Goal: Transaction & Acquisition: Purchase product/service

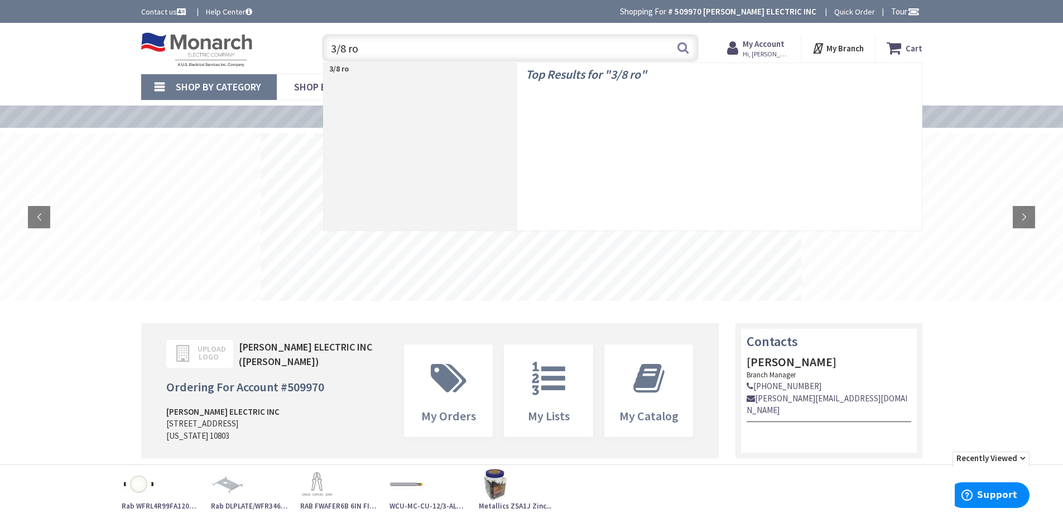
type input "3/8 rod"
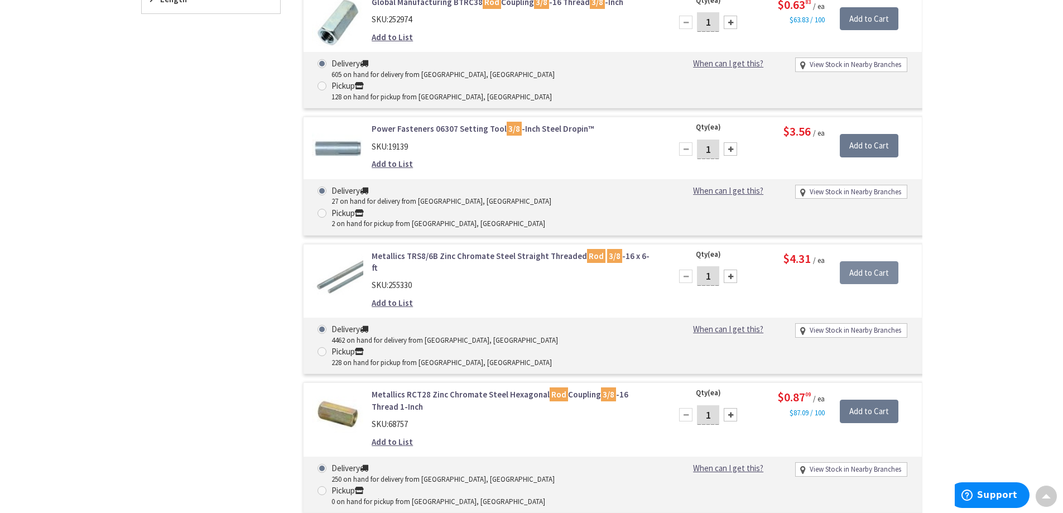
scroll to position [726, 0]
click at [733, 270] on div at bounding box center [729, 276] width 13 height 13
type input "2"
click at [852, 262] on input "Add to Cart" at bounding box center [868, 273] width 59 height 23
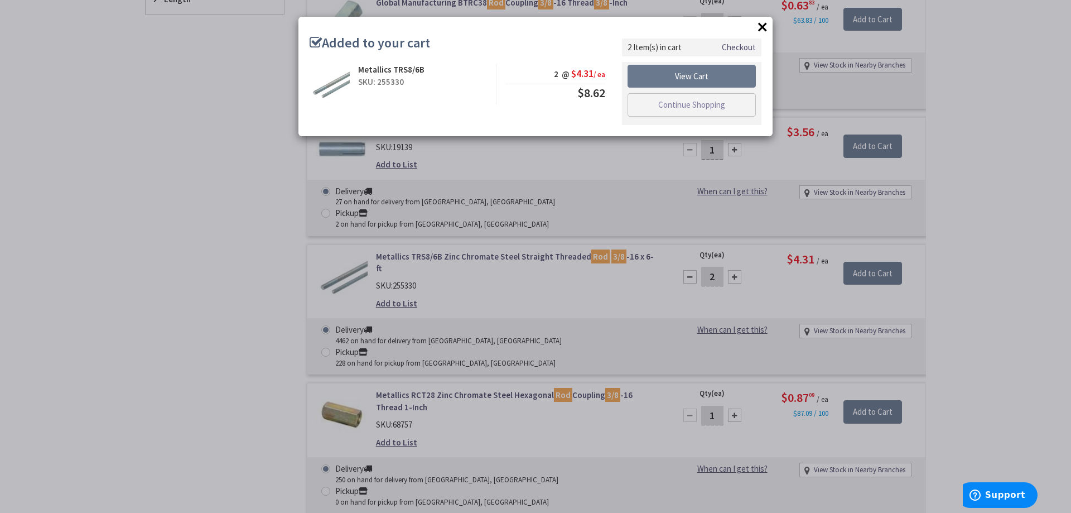
click at [204, 98] on div "× Added to your cart Metallics TRS8/6B SKU: 255330 2 @ $4.31 / ea $8.62" at bounding box center [535, 256] width 1071 height 513
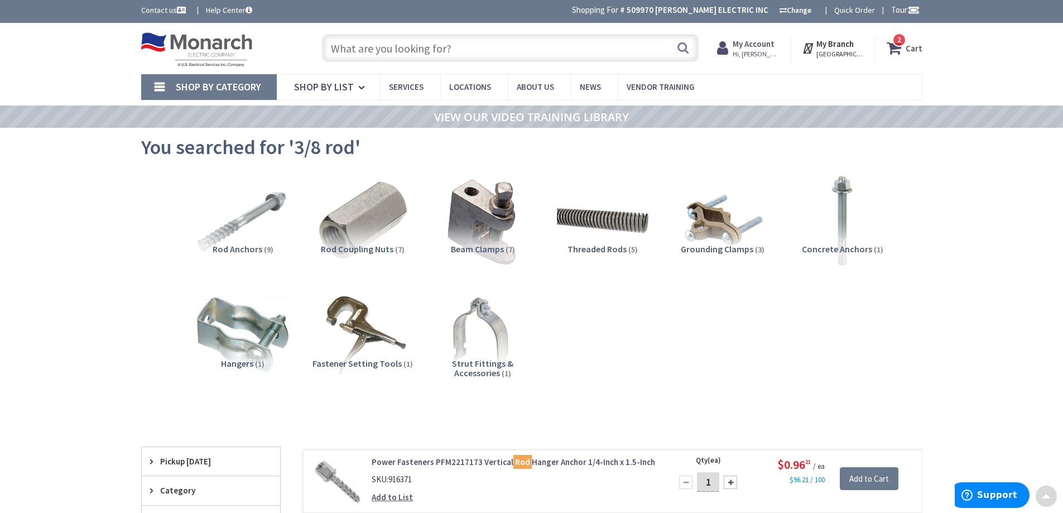
scroll to position [0, 0]
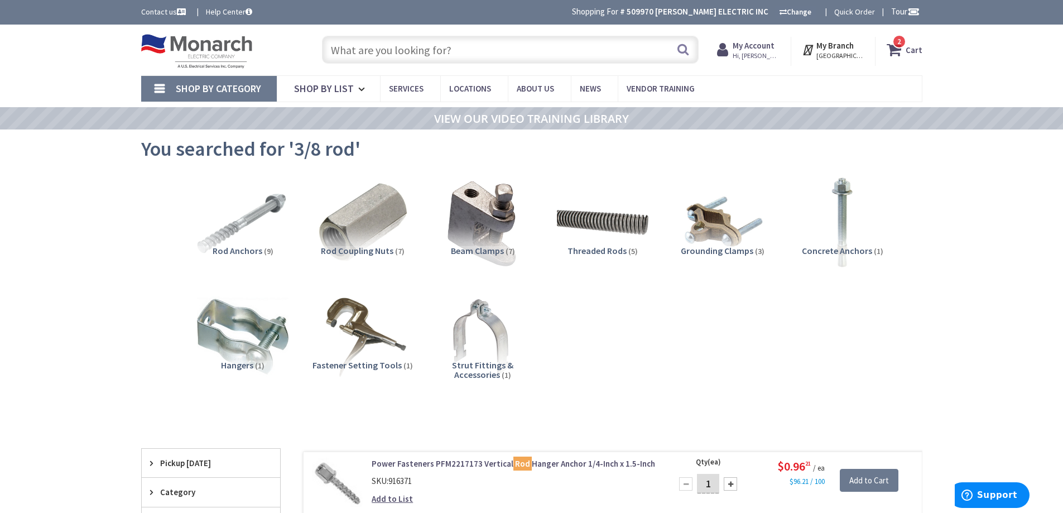
click at [379, 49] on input "text" at bounding box center [510, 50] width 376 height 28
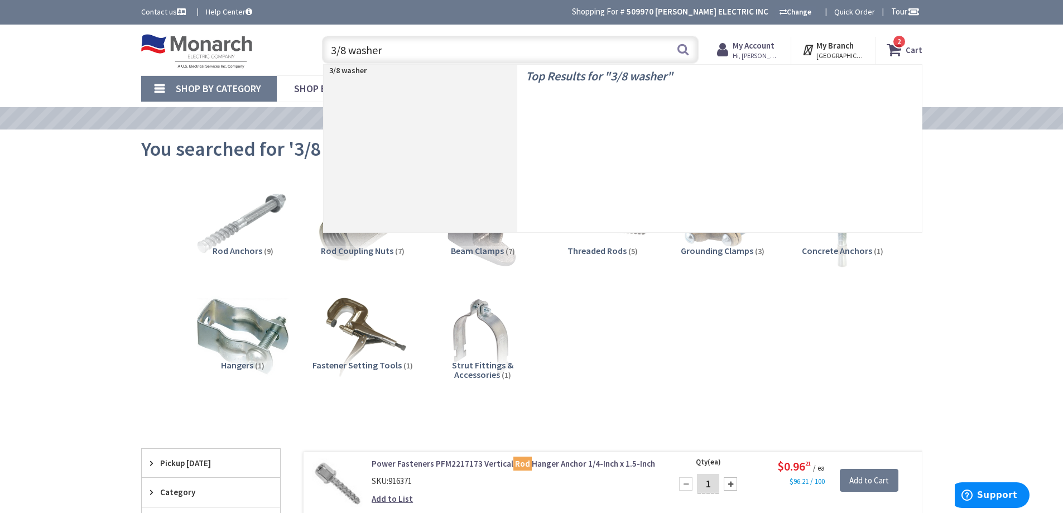
type input "3/8 washers"
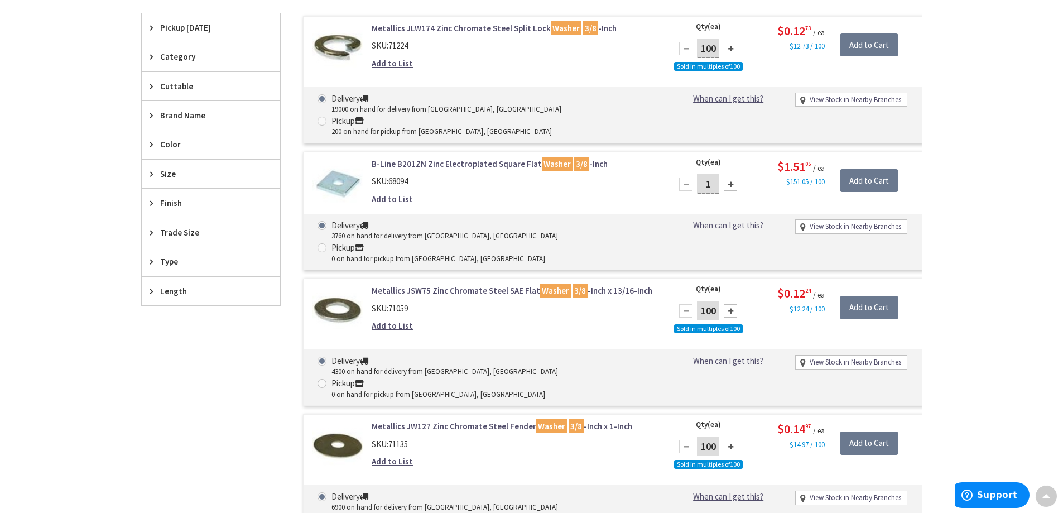
scroll to position [446, 0]
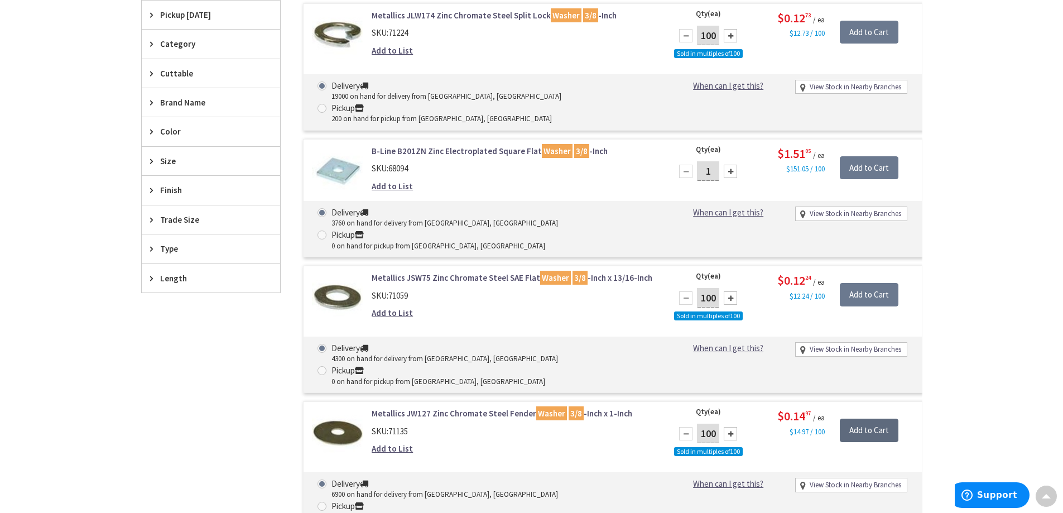
click at [874, 418] on input "Add to Cart" at bounding box center [868, 429] width 59 height 23
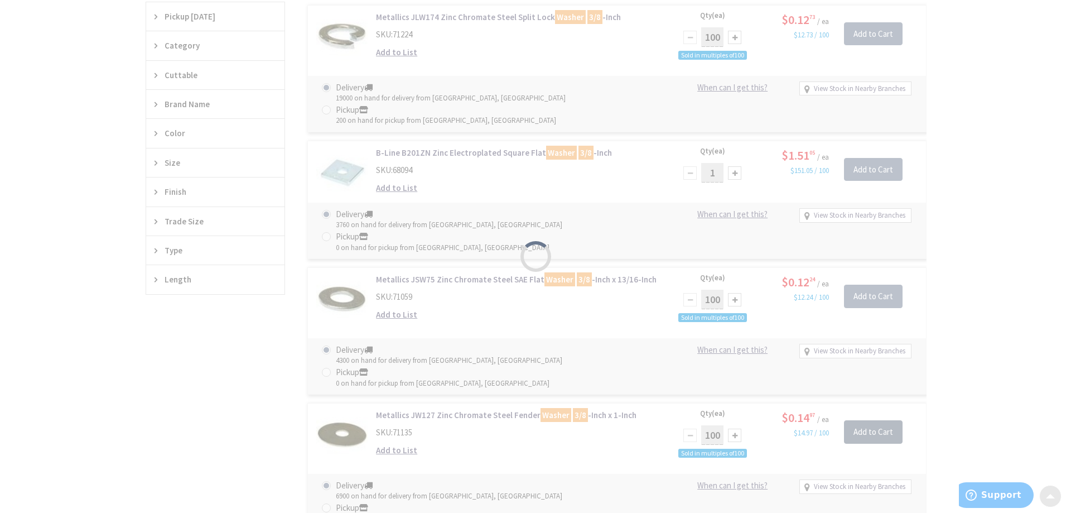
scroll to position [448, 0]
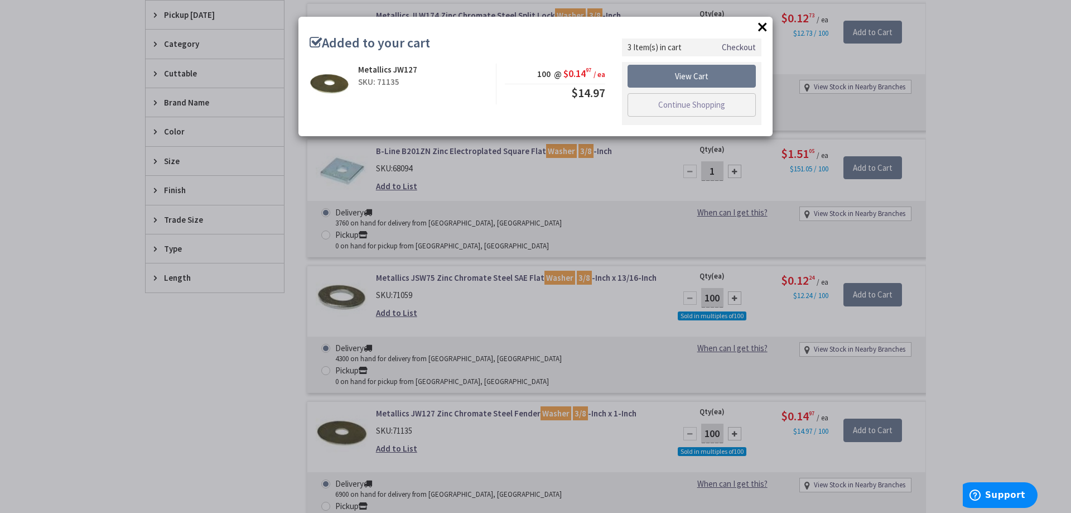
click at [766, 25] on button "×" at bounding box center [762, 26] width 17 height 17
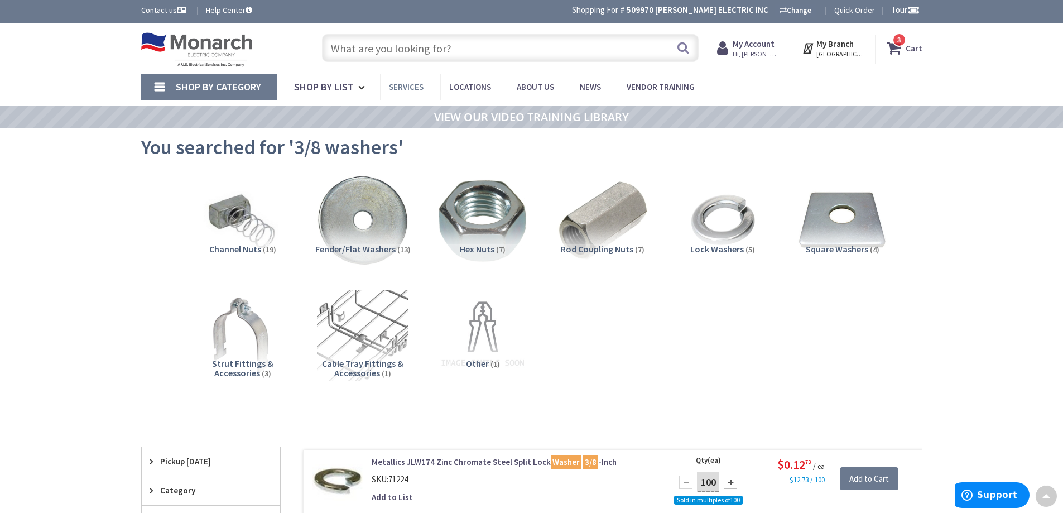
scroll to position [0, 0]
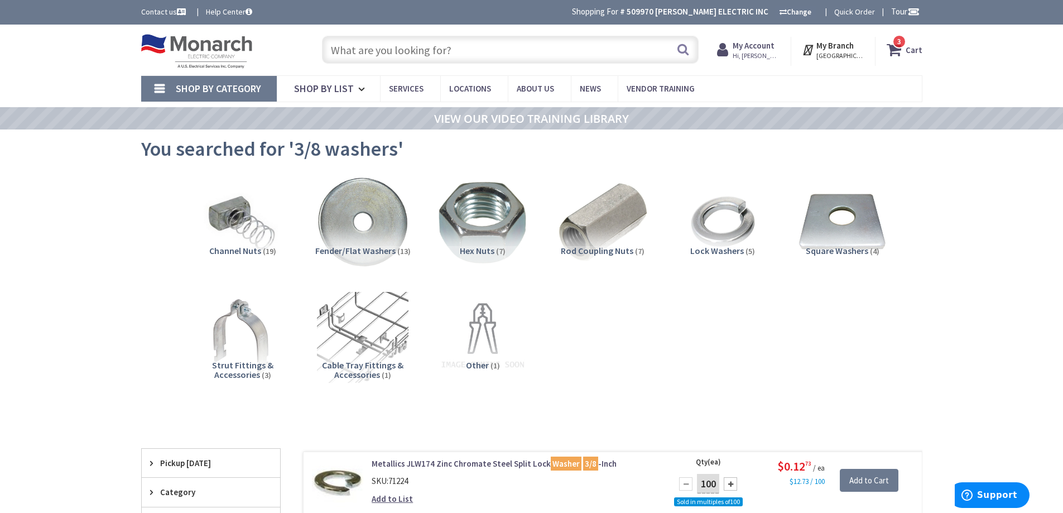
click at [428, 50] on input "text" at bounding box center [510, 50] width 376 height 28
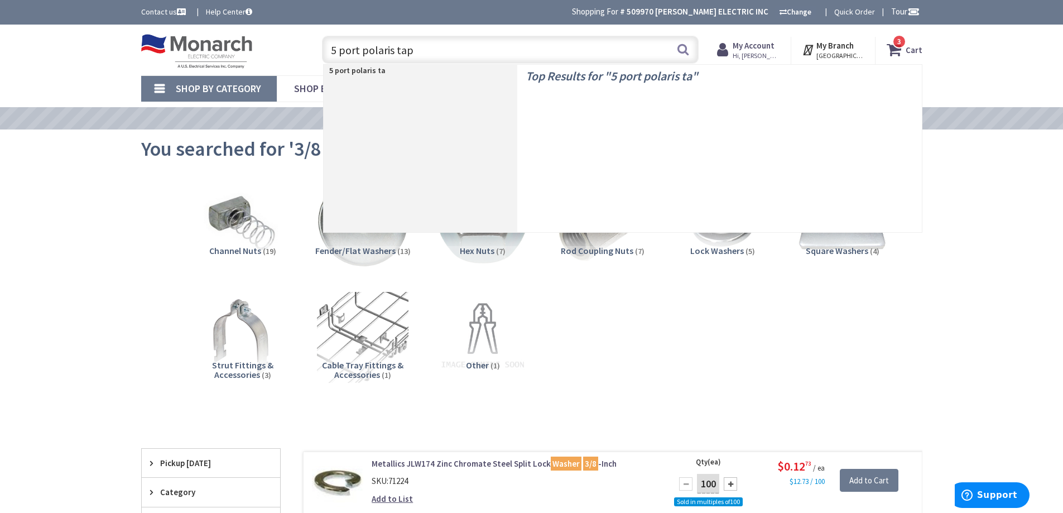
type input "5 port polaris taps"
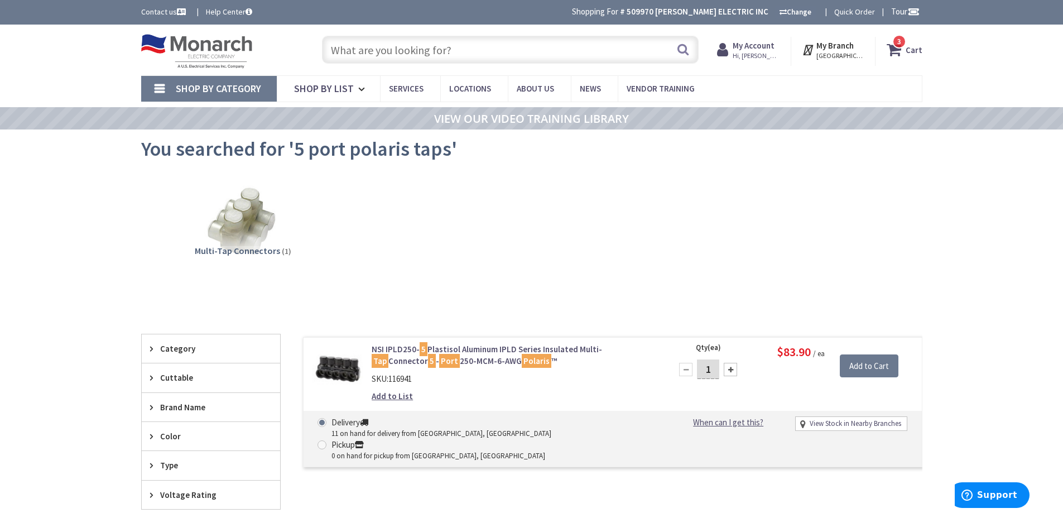
drag, startPoint x: 712, startPoint y: 369, endPoint x: 698, endPoint y: 375, distance: 15.7
click at [699, 371] on input "1" at bounding box center [708, 369] width 22 height 20
type input "4"
click at [435, 53] on input "text" at bounding box center [510, 50] width 376 height 28
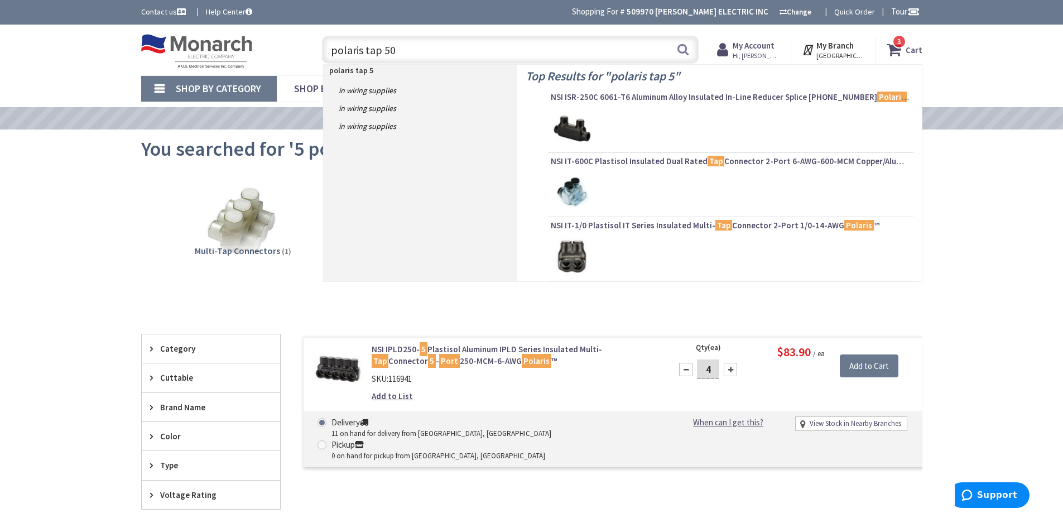
type input "polaris tap 500"
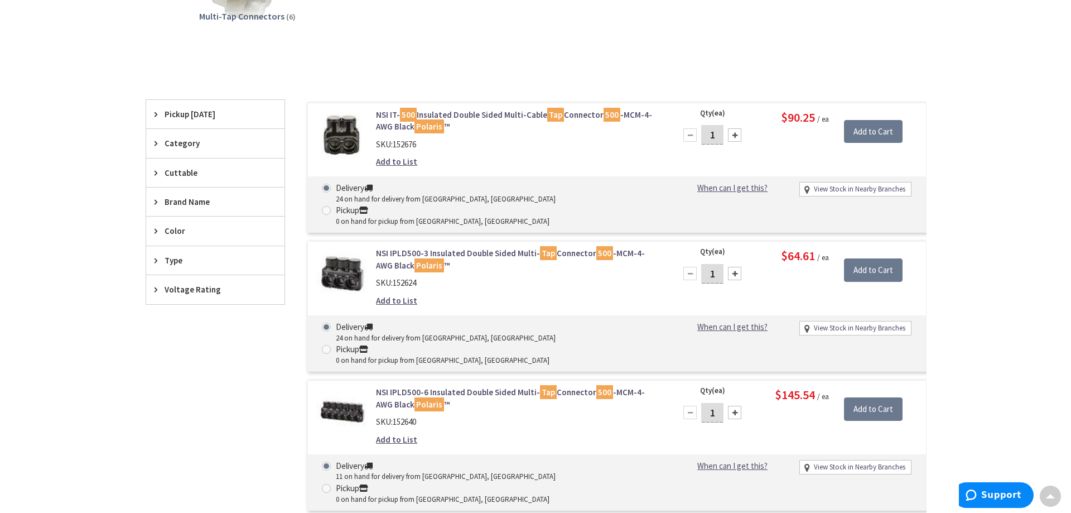
scroll to position [335, 0]
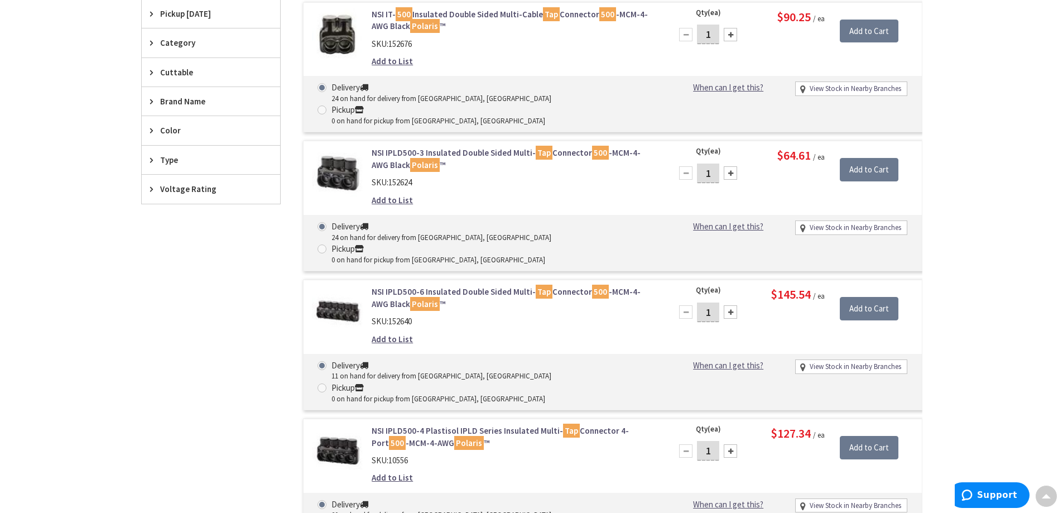
drag, startPoint x: 716, startPoint y: 267, endPoint x: 685, endPoint y: 273, distance: 31.7
click at [684, 301] on div "1" at bounding box center [707, 312] width 67 height 22
type input "3"
click at [869, 297] on input "Add to Cart" at bounding box center [868, 308] width 59 height 23
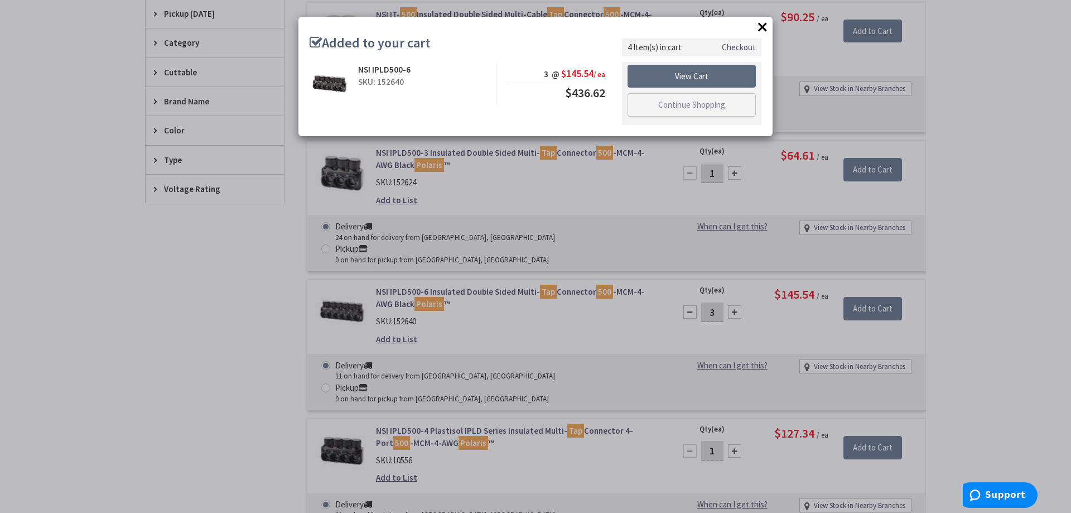
click at [703, 76] on link "View Cart" at bounding box center [691, 76] width 128 height 23
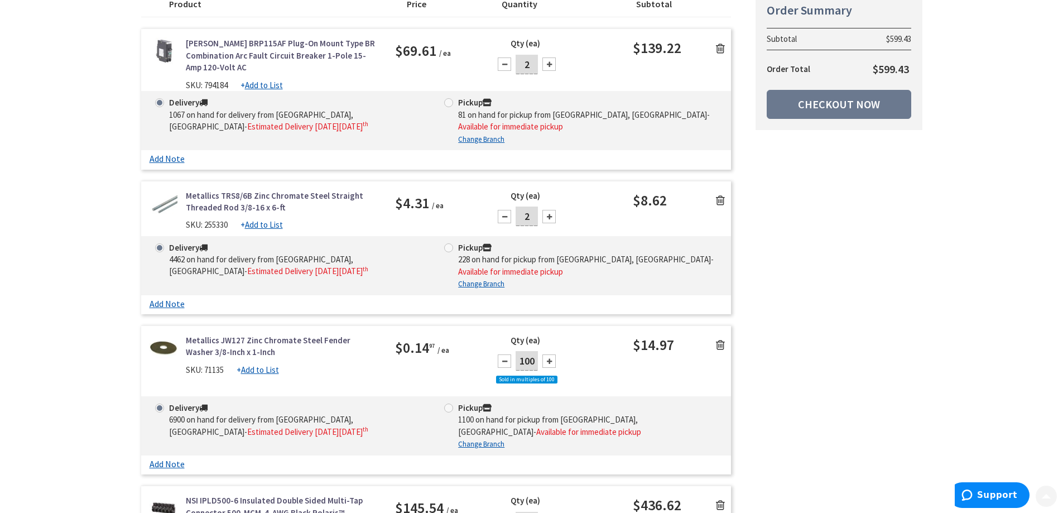
scroll to position [223, 0]
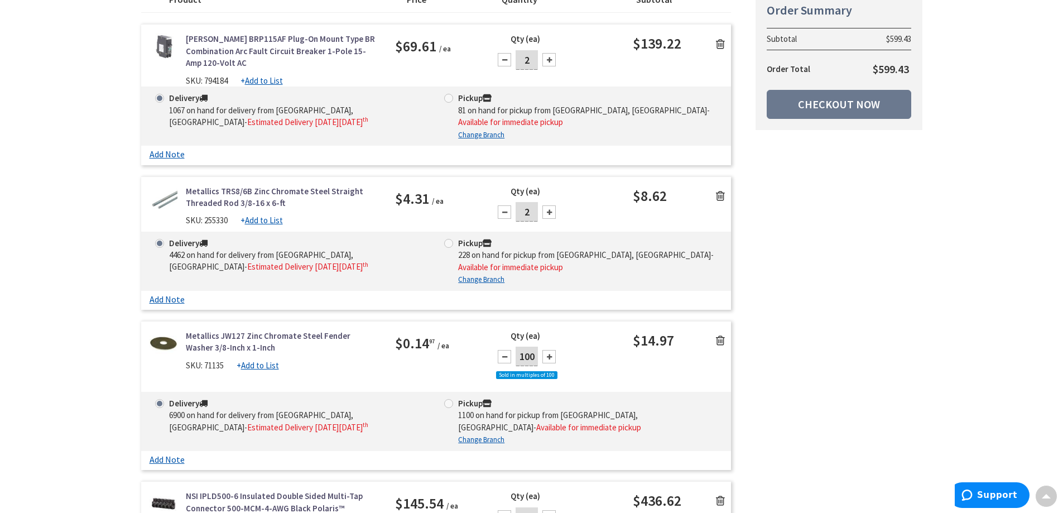
click at [722, 45] on icon at bounding box center [720, 43] width 9 height 11
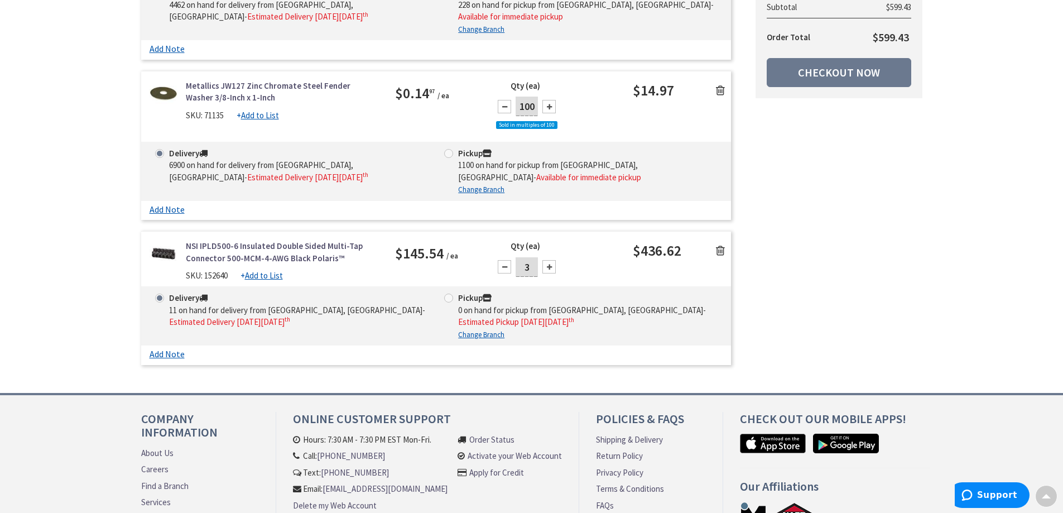
scroll to position [335, 0]
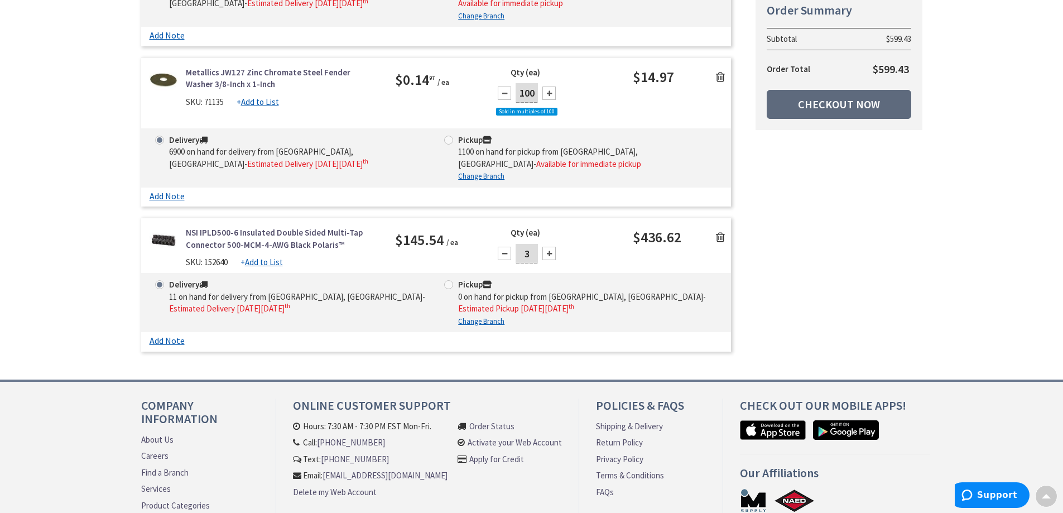
click at [830, 102] on link "Checkout Now" at bounding box center [838, 104] width 144 height 29
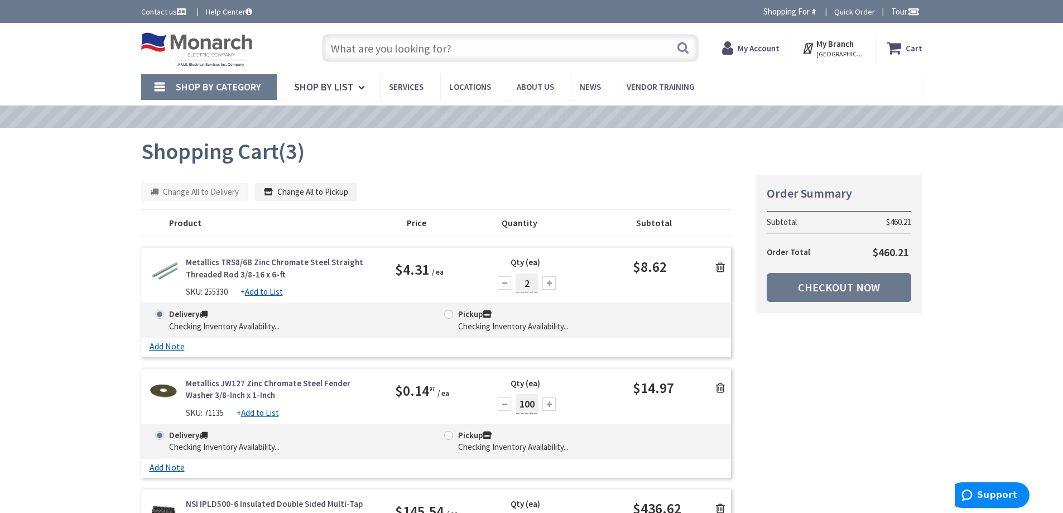
click at [378, 52] on input "text" at bounding box center [510, 48] width 376 height 28
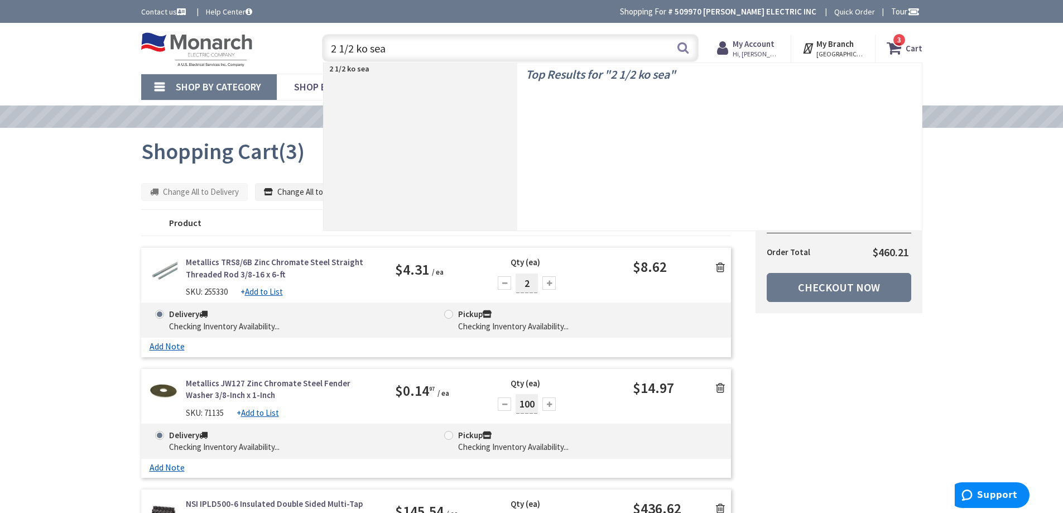
type input "2 1/2 ko seal"
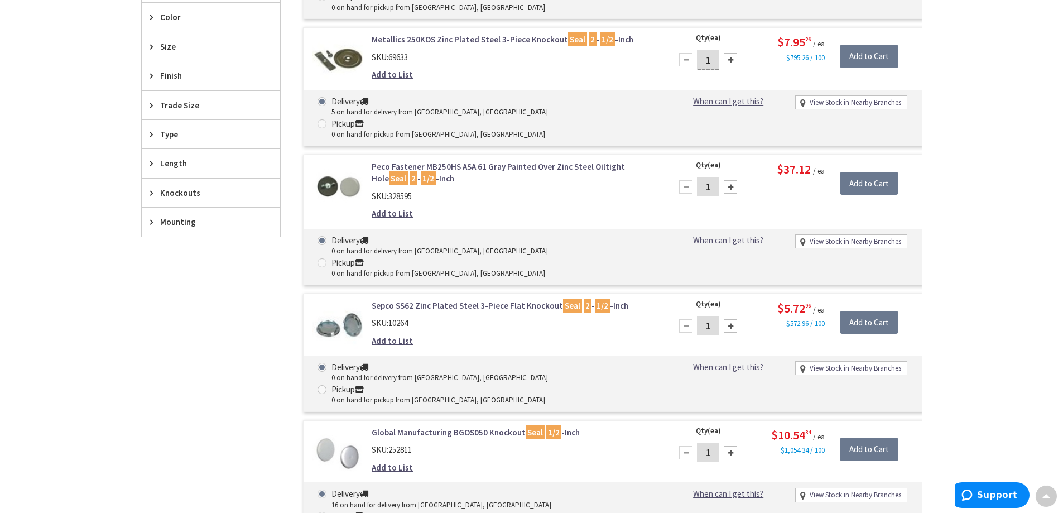
scroll to position [225, 0]
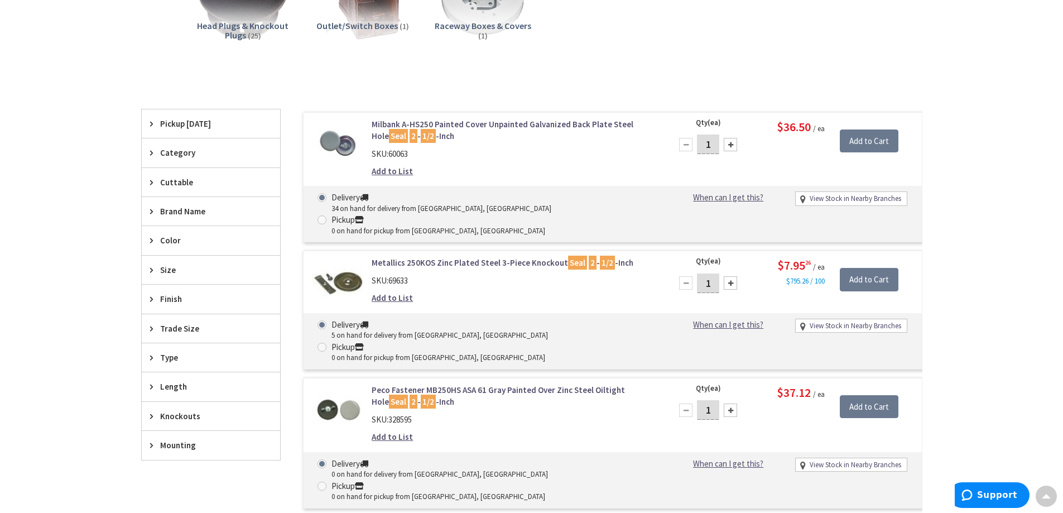
click at [147, 326] on div "Trade Size" at bounding box center [211, 328] width 138 height 28
click at [187, 401] on span "2-1/2 Inch" at bounding box center [211, 407] width 138 height 19
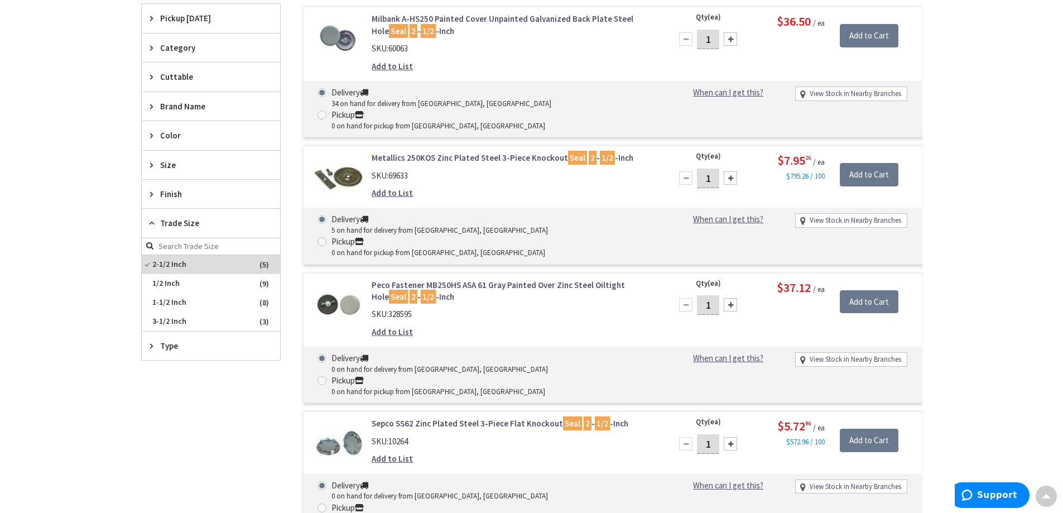
scroll to position [336, 0]
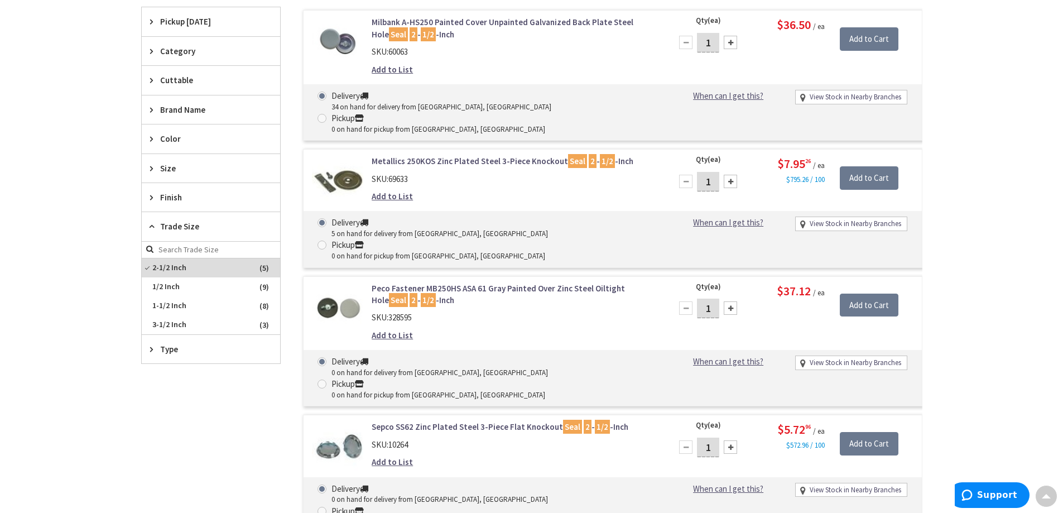
click at [732, 175] on div at bounding box center [729, 181] width 13 height 13
type input "2"
click at [884, 166] on input "Add to Cart" at bounding box center [868, 177] width 59 height 23
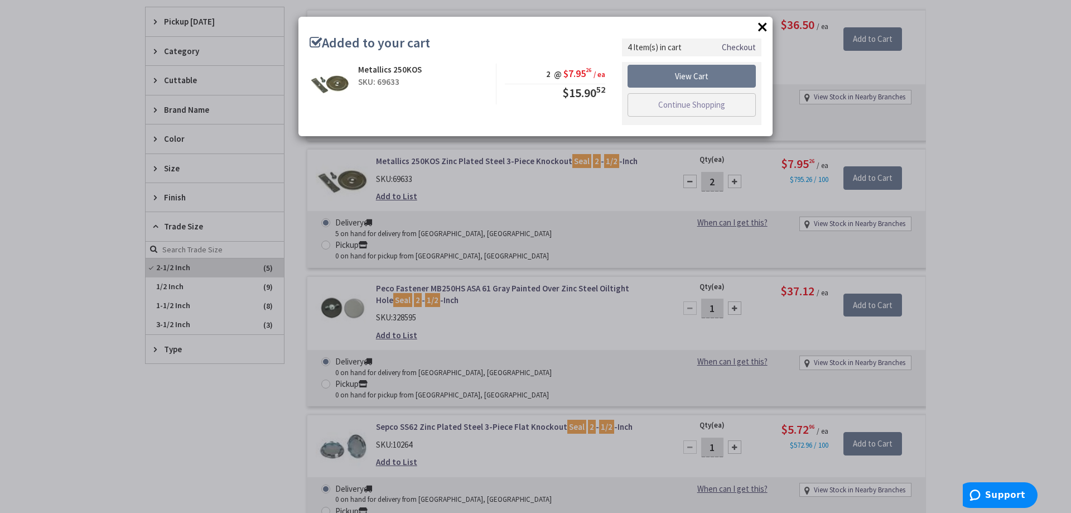
click at [762, 26] on button "×" at bounding box center [762, 26] width 17 height 17
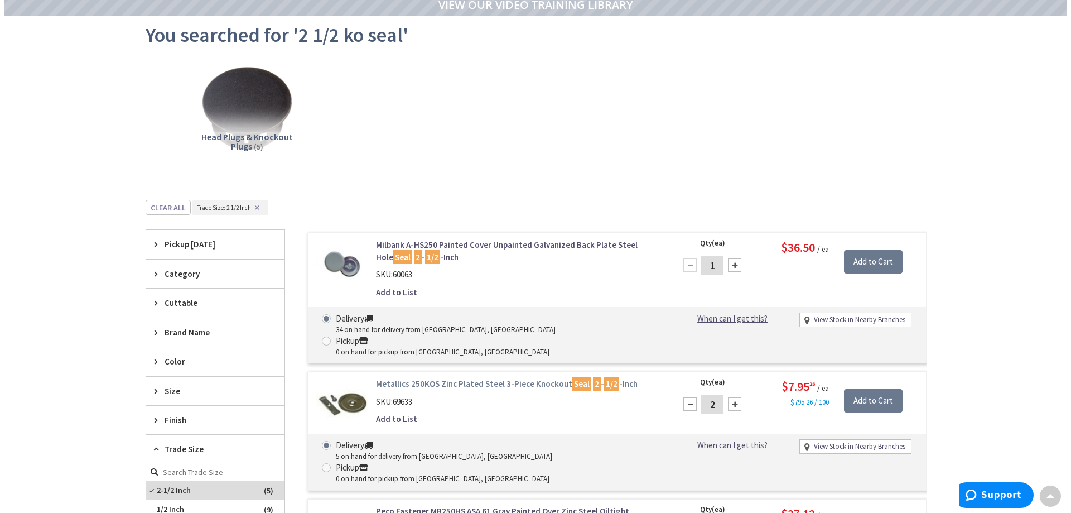
scroll to position [113, 0]
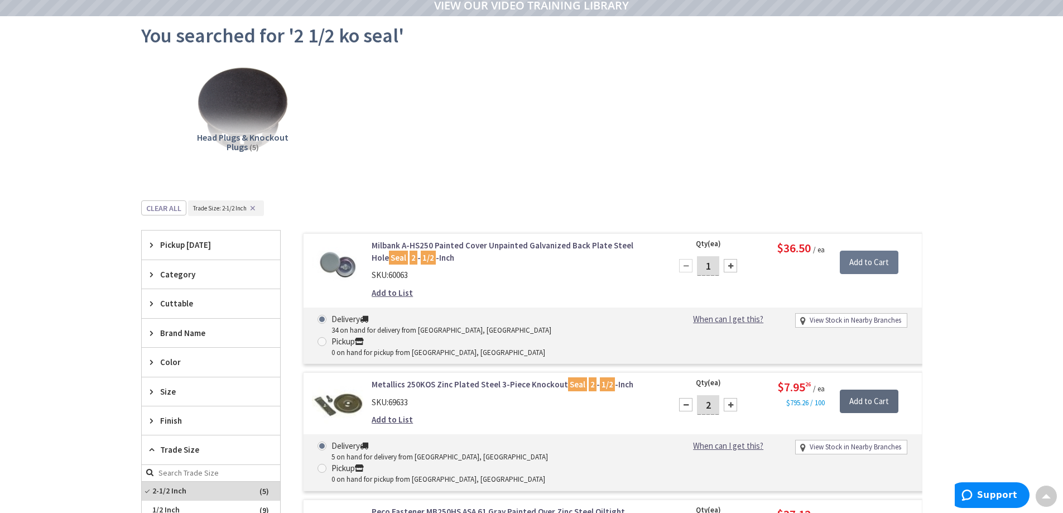
click at [863, 389] on input "Add to Cart" at bounding box center [868, 400] width 59 height 23
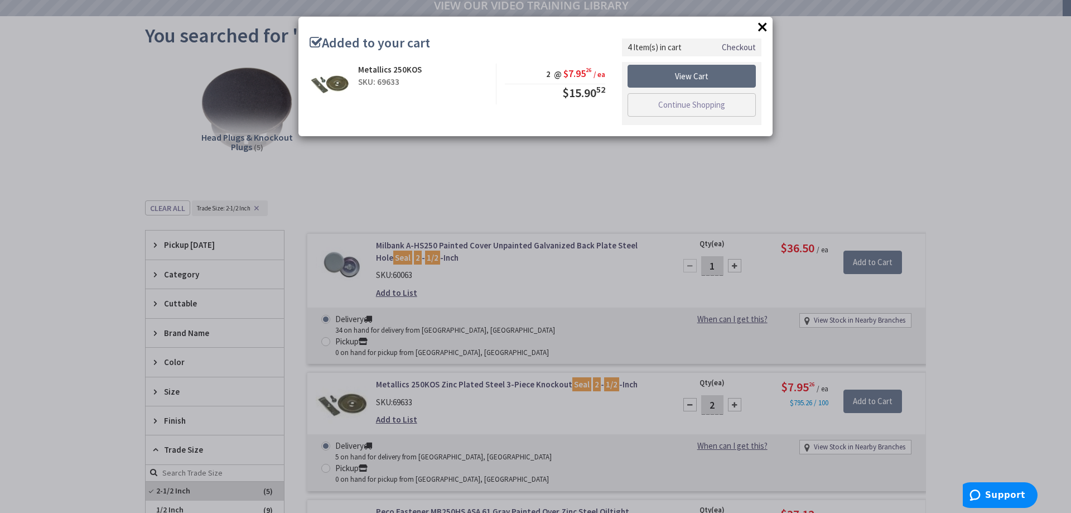
click at [713, 72] on link "View Cart" at bounding box center [691, 76] width 128 height 23
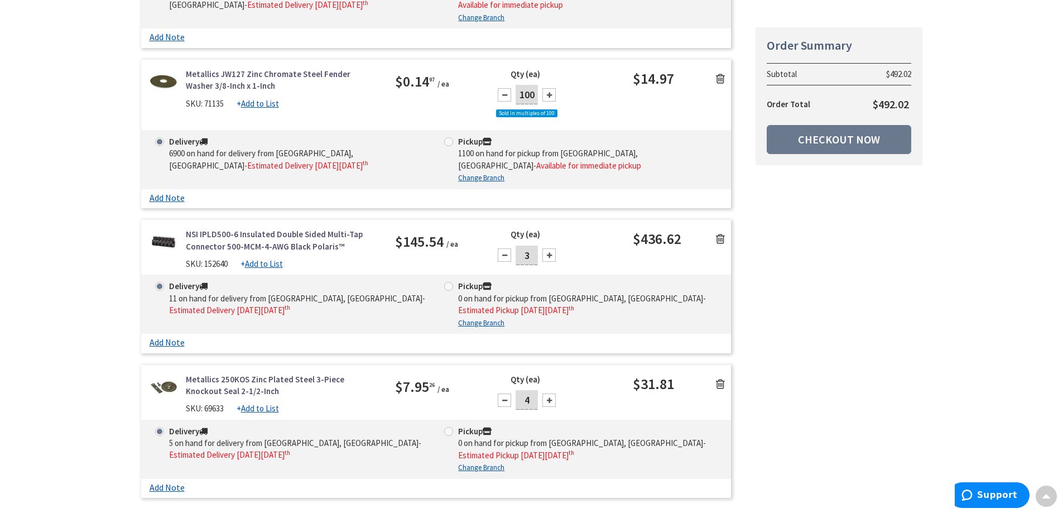
scroll to position [446, 0]
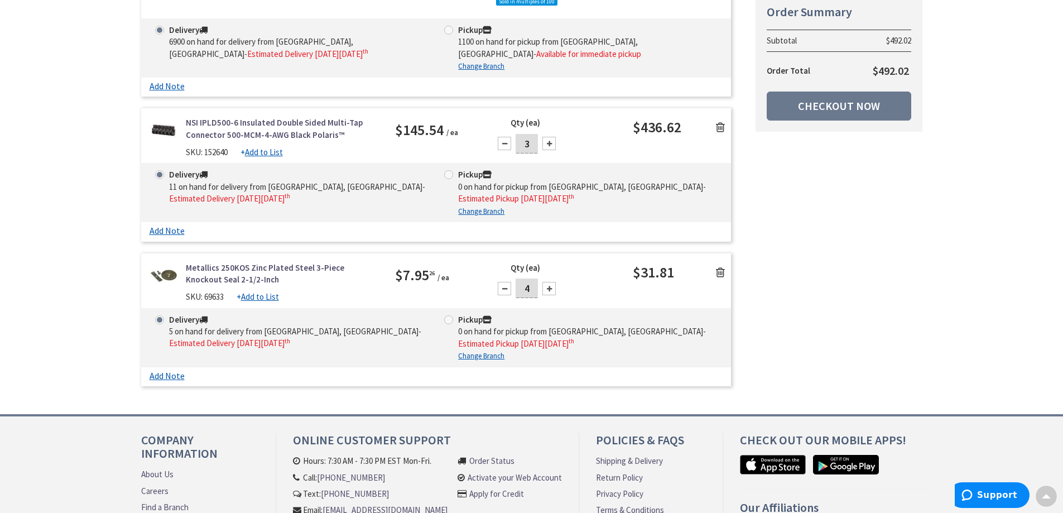
drag, startPoint x: 533, startPoint y: 144, endPoint x: 519, endPoint y: 152, distance: 16.3
click at [519, 151] on input "3" at bounding box center [526, 144] width 22 height 20
type input "4"
click at [592, 157] on div "Qty (ea) 4" at bounding box center [558, 140] width 147 height 46
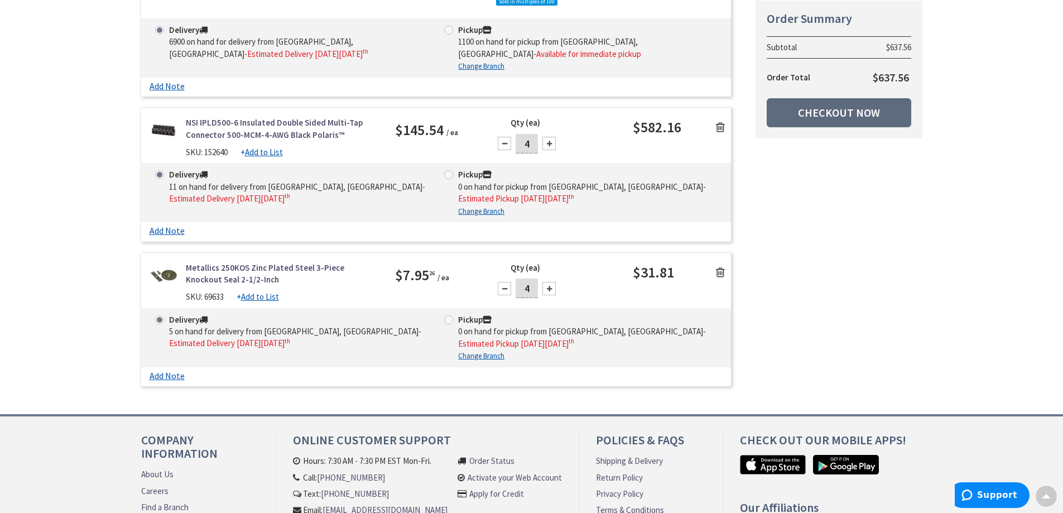
click at [812, 118] on link "Checkout Now" at bounding box center [838, 112] width 144 height 29
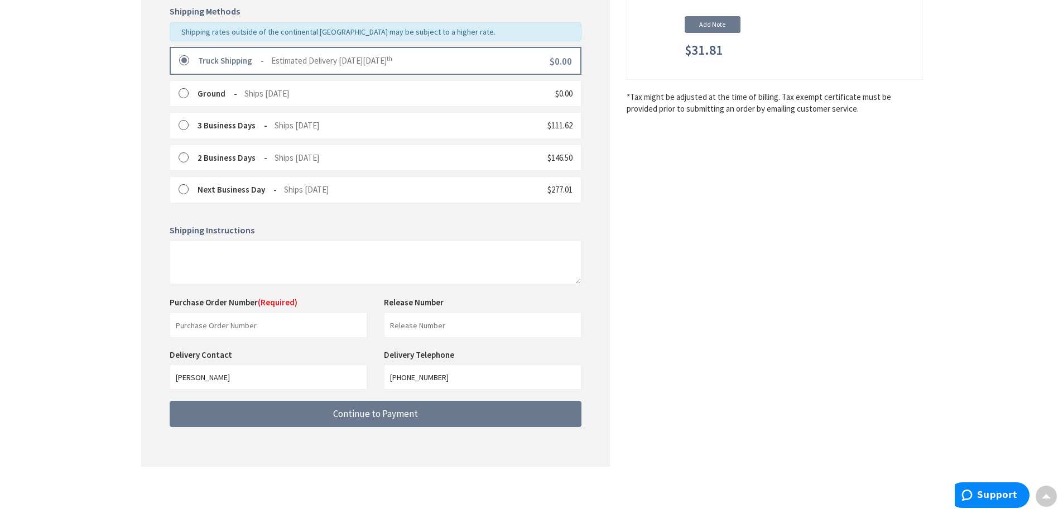
scroll to position [280, 0]
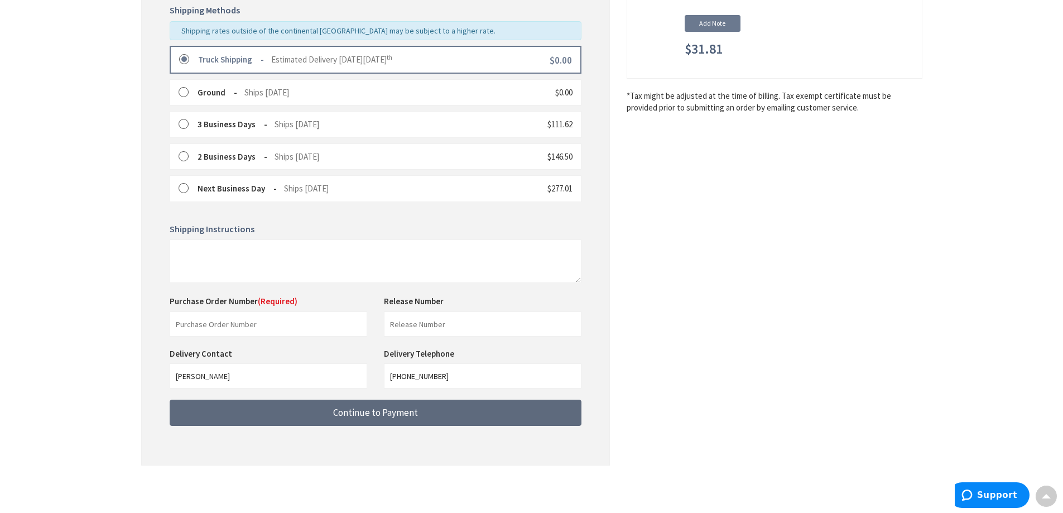
click at [379, 415] on span "Continue to Payment" at bounding box center [375, 412] width 85 height 12
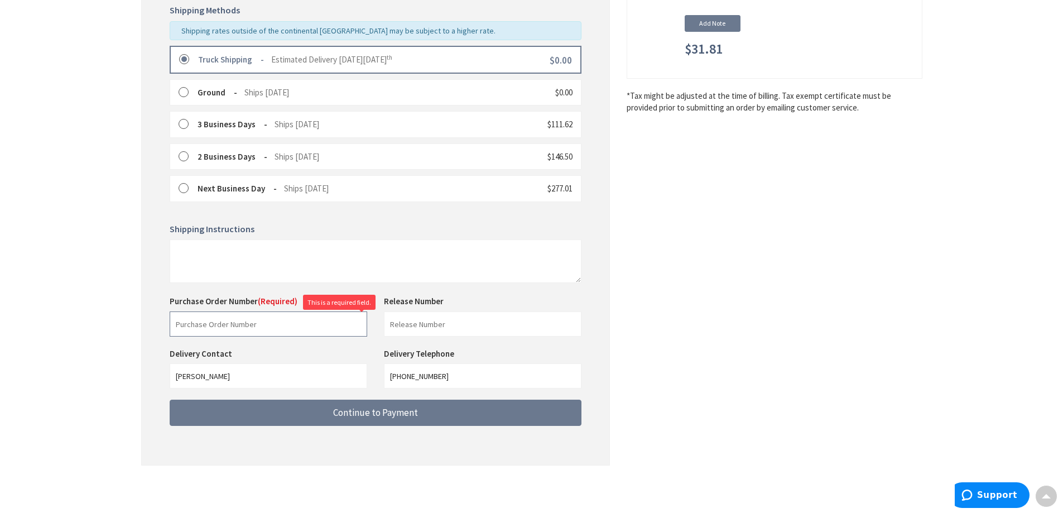
click at [223, 327] on input "text" at bounding box center [268, 323] width 197 height 25
type input "88196"
click at [428, 324] on input "text" at bounding box center [482, 323] width 197 height 25
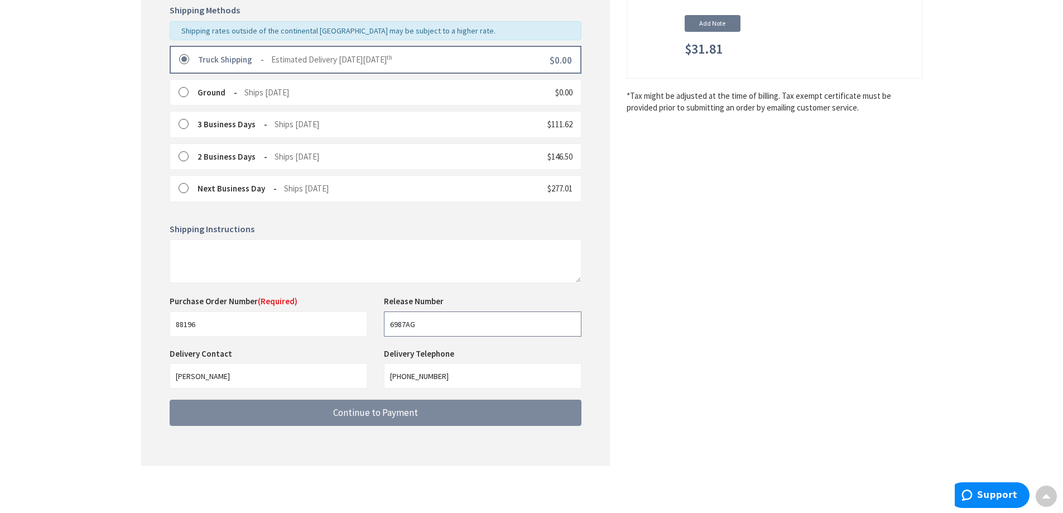
type input "6987AG"
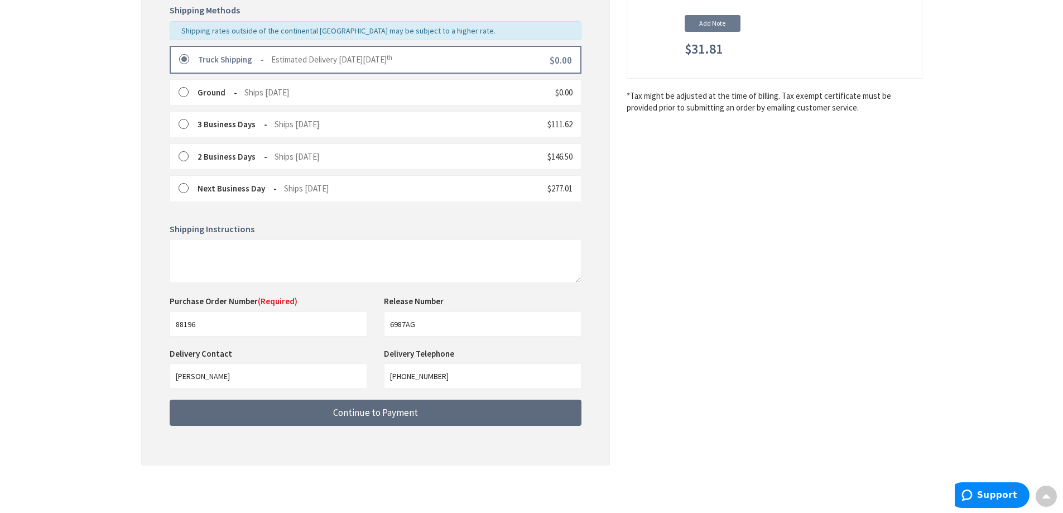
click at [351, 414] on span "Continue to Payment" at bounding box center [375, 412] width 85 height 12
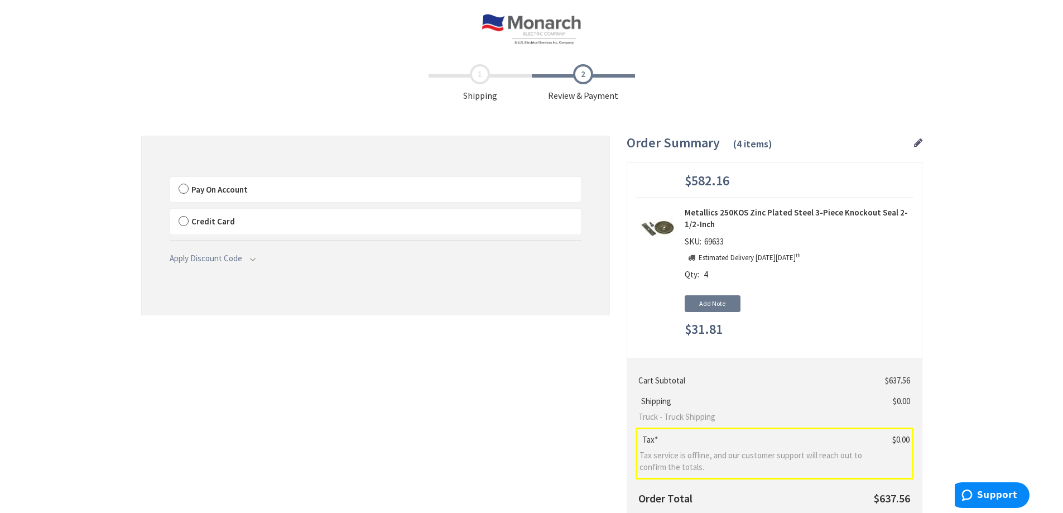
click at [186, 190] on label "Pay On Account" at bounding box center [375, 190] width 411 height 26
click at [185, 188] on label "Pay On Account" at bounding box center [375, 190] width 411 height 26
click at [170, 179] on input "Pay On Account" at bounding box center [170, 179] width 0 height 0
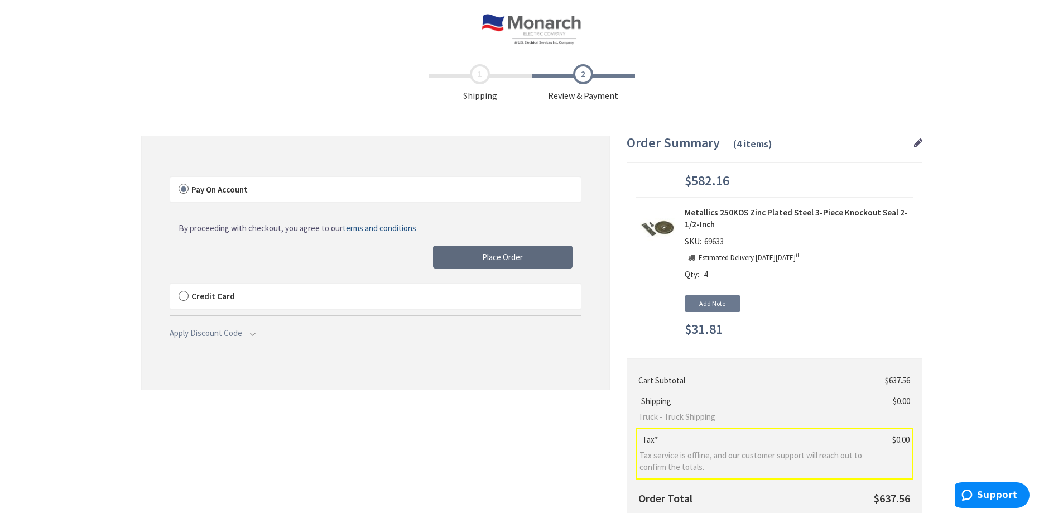
click at [502, 259] on span "Place Order" at bounding box center [502, 257] width 41 height 11
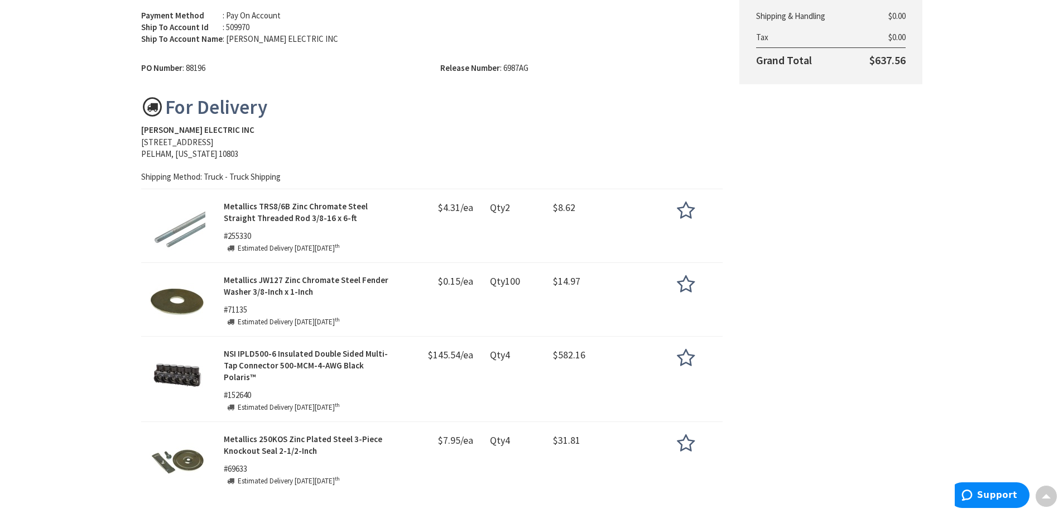
scroll to position [57, 0]
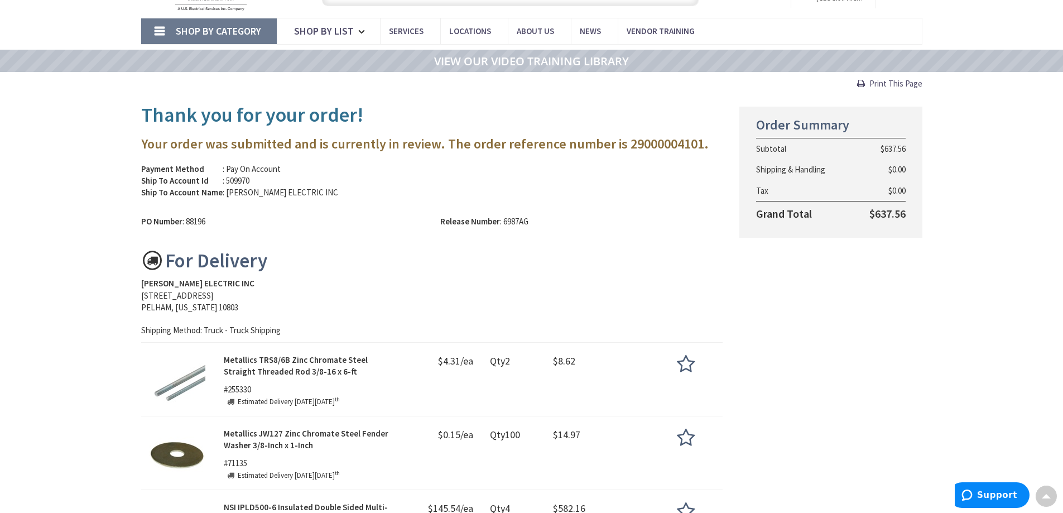
click at [906, 80] on span "Print This Page" at bounding box center [895, 83] width 53 height 11
